Goal: Find specific page/section: Find specific page/section

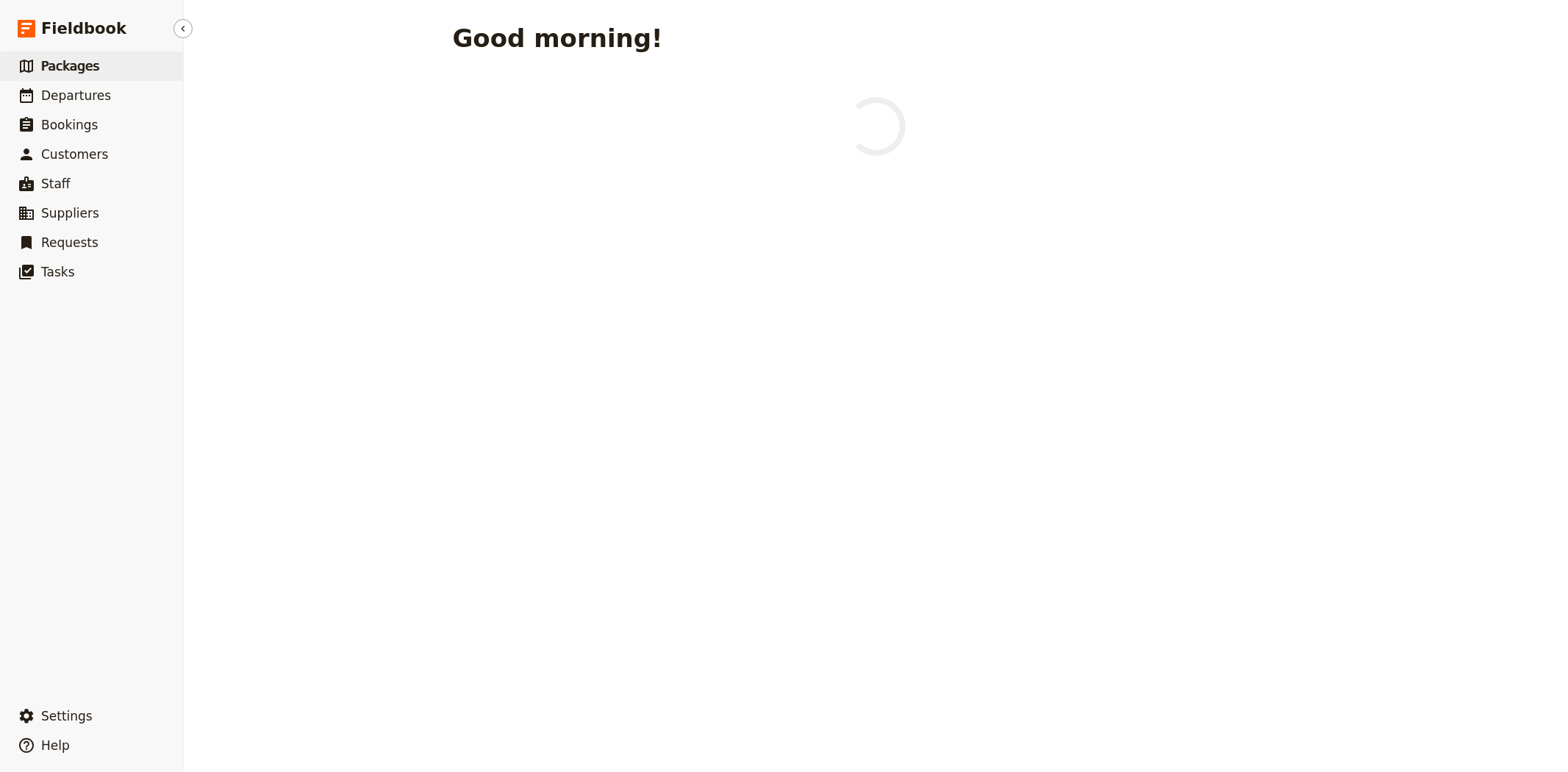
click at [72, 68] on span "Packages" at bounding box center [70, 66] width 58 height 14
click at [76, 94] on span "Departures" at bounding box center [76, 95] width 70 height 14
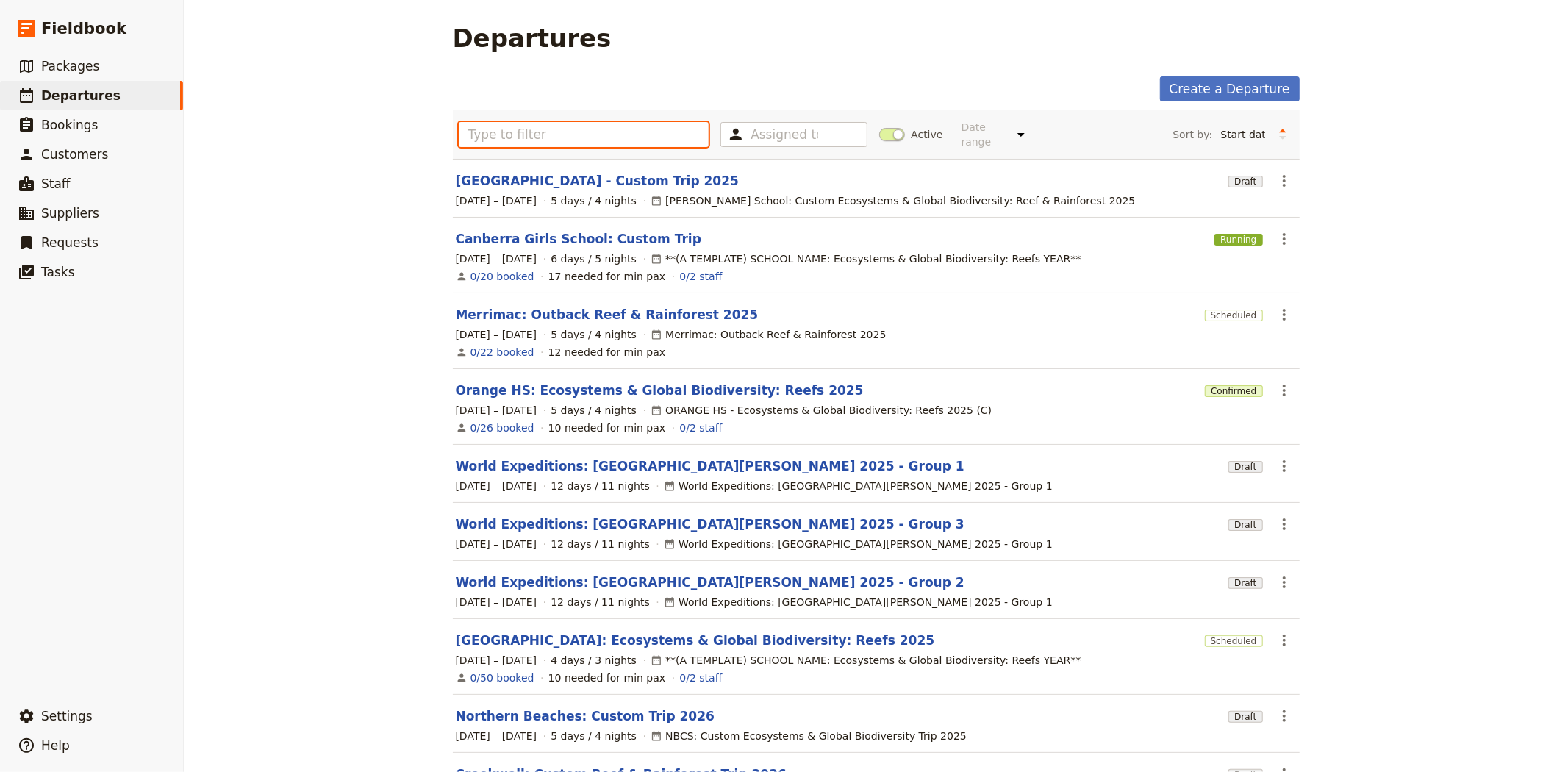
click at [543, 132] on input "text" at bounding box center [584, 134] width 251 height 25
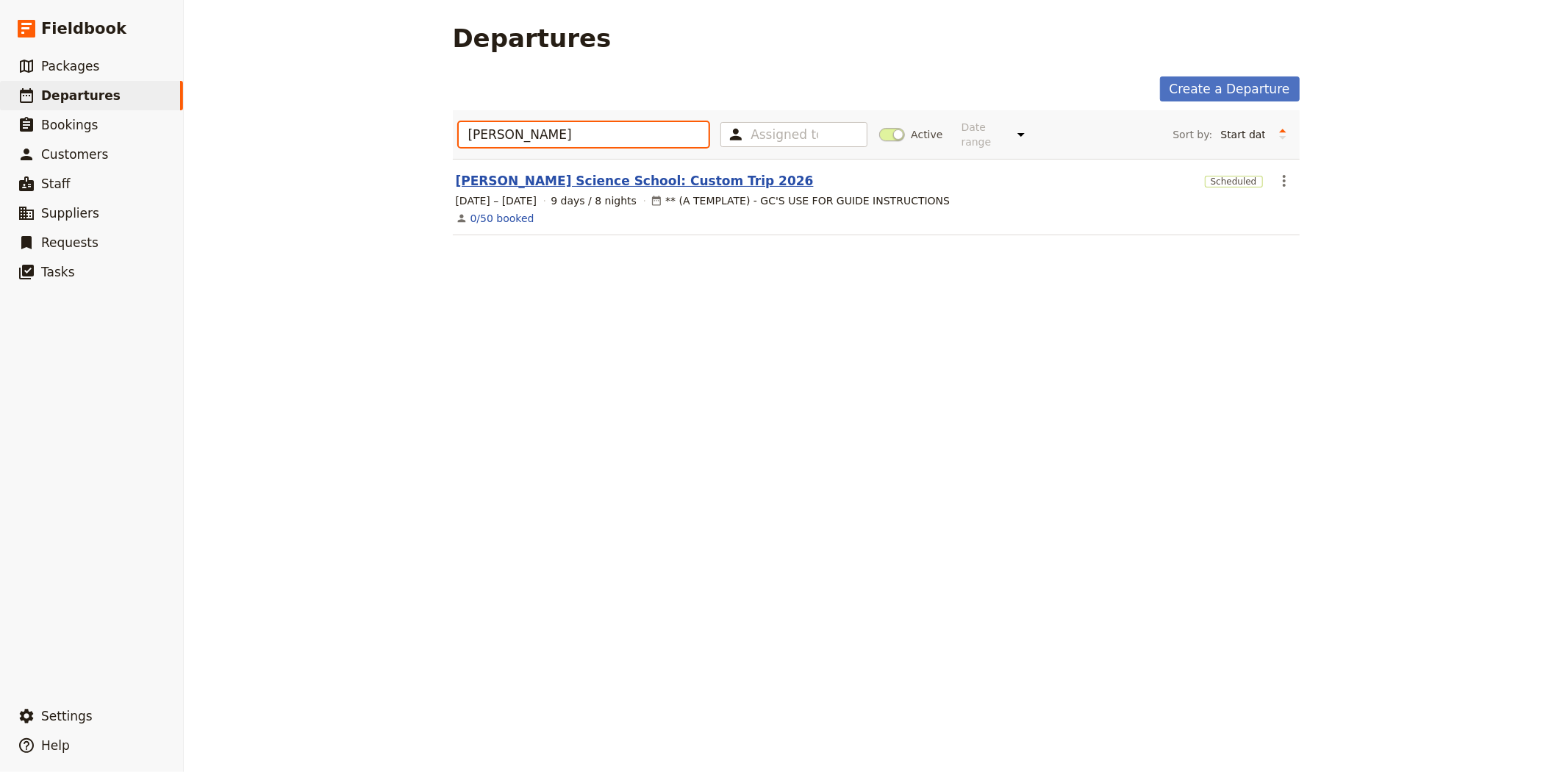
type input "[PERSON_NAME]"
click at [559, 172] on link "[PERSON_NAME] Science School: Custom Trip 2026" at bounding box center [635, 181] width 358 height 17
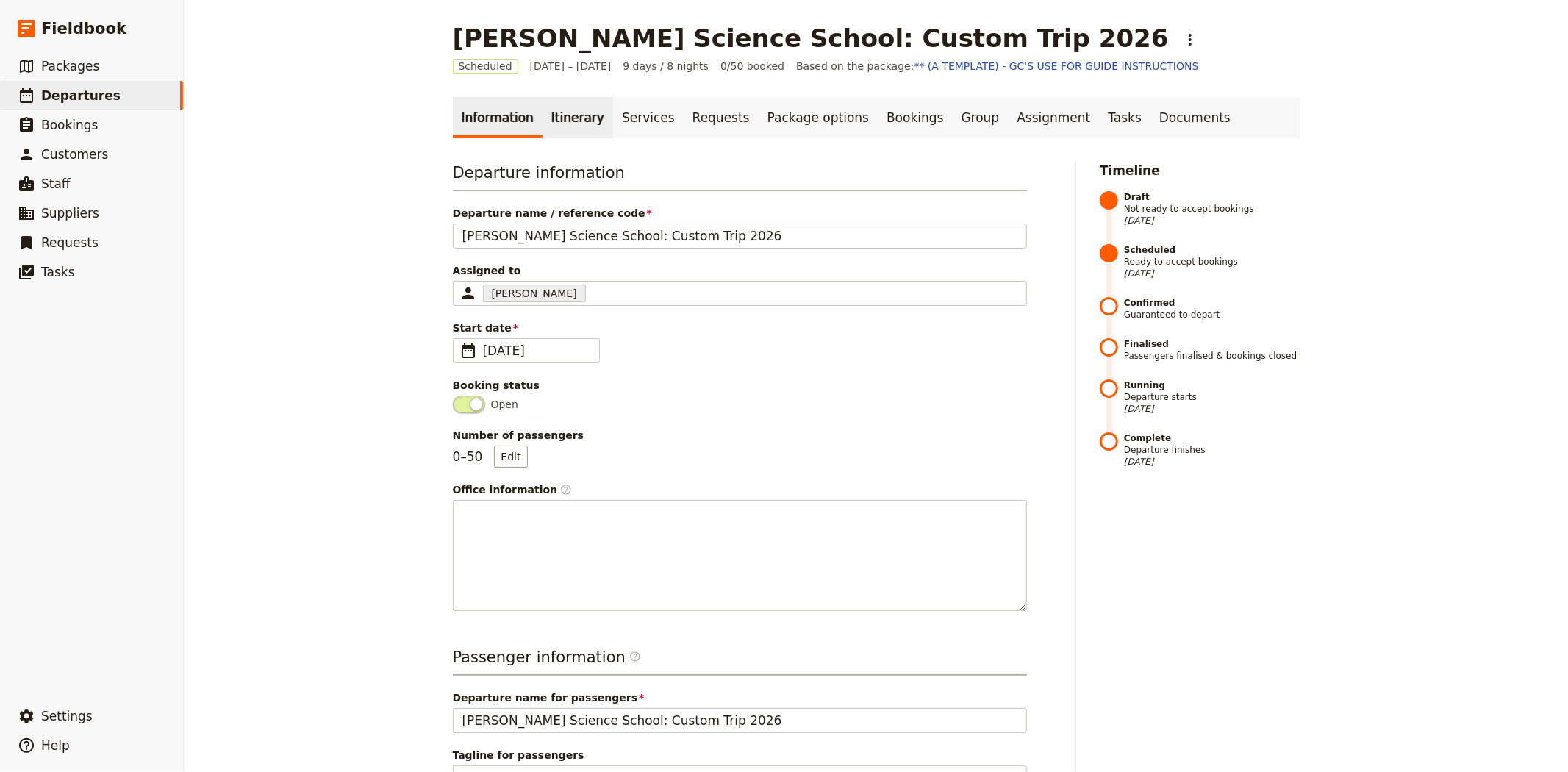
click at [549, 127] on link "Itinerary" at bounding box center [577, 117] width 70 height 41
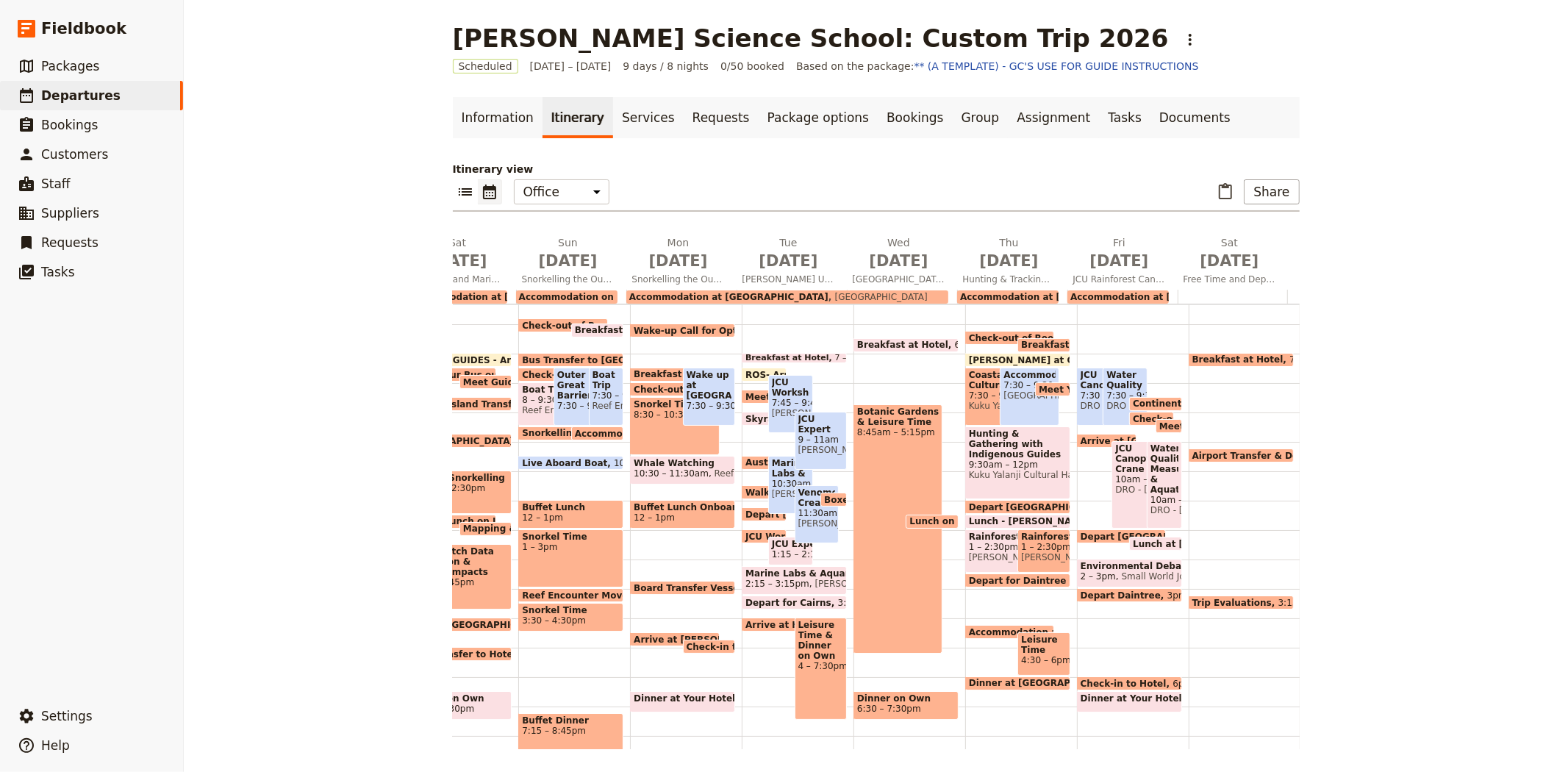
scroll to position [0, 201]
